Goal: Navigation & Orientation: Go to known website

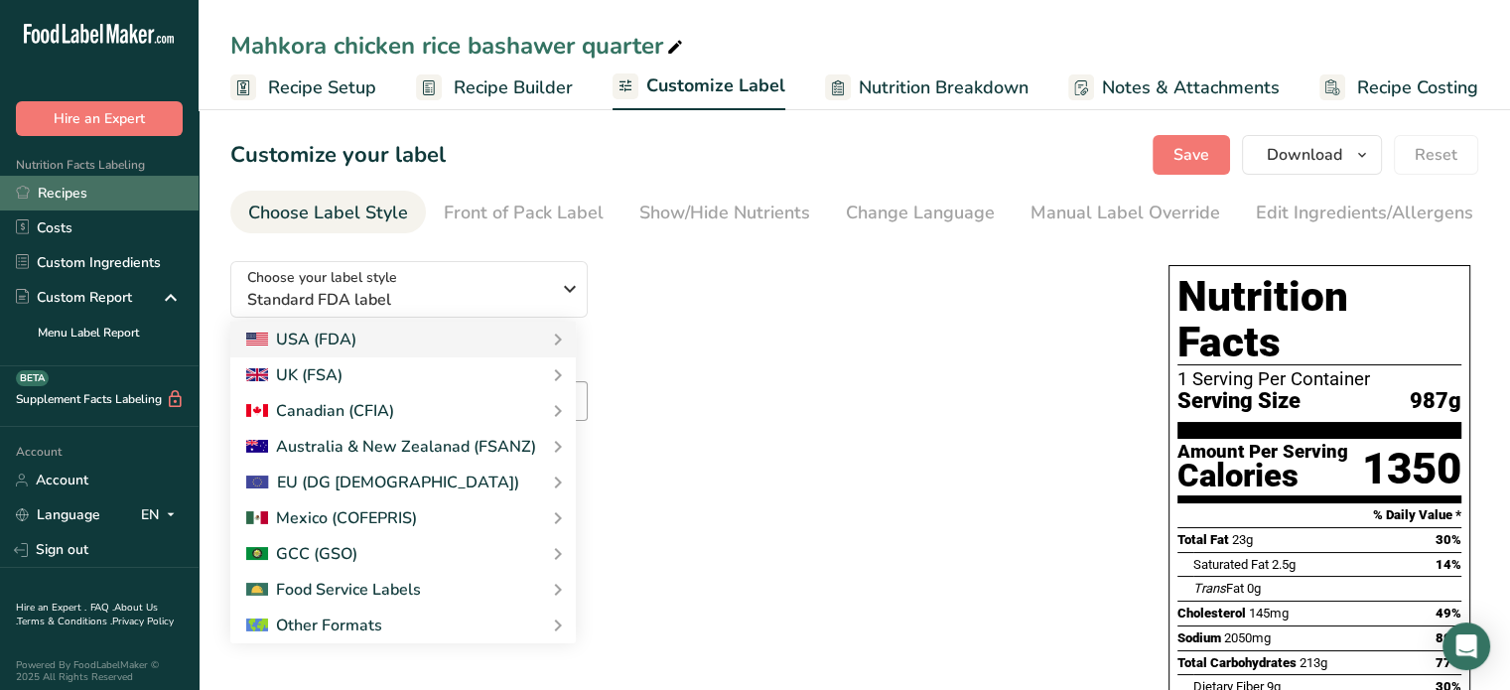
click at [86, 181] on link "Recipes" at bounding box center [99, 193] width 199 height 35
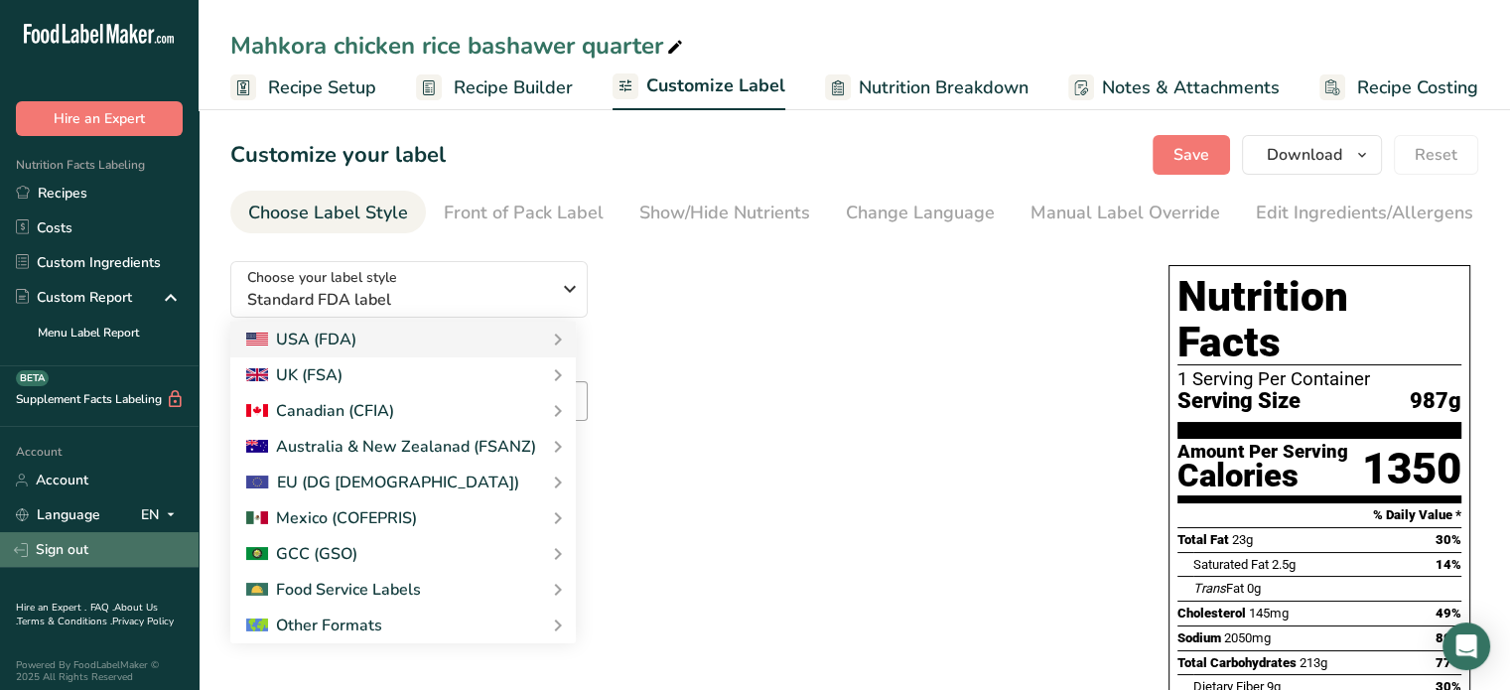
click at [100, 547] on link "Sign out" at bounding box center [99, 549] width 199 height 35
